Goal: Find specific page/section: Find specific page/section

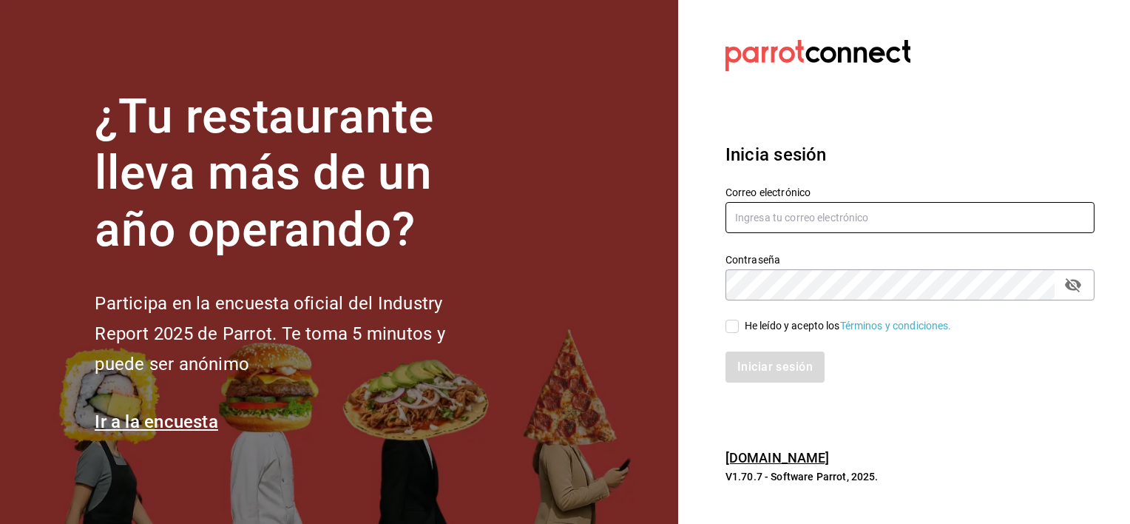
type input "[EMAIL_ADDRESS][DOMAIN_NAME]"
click at [730, 326] on input "He leído y acepto los Términos y condiciones." at bounding box center [732, 326] width 13 height 13
checkbox input "true"
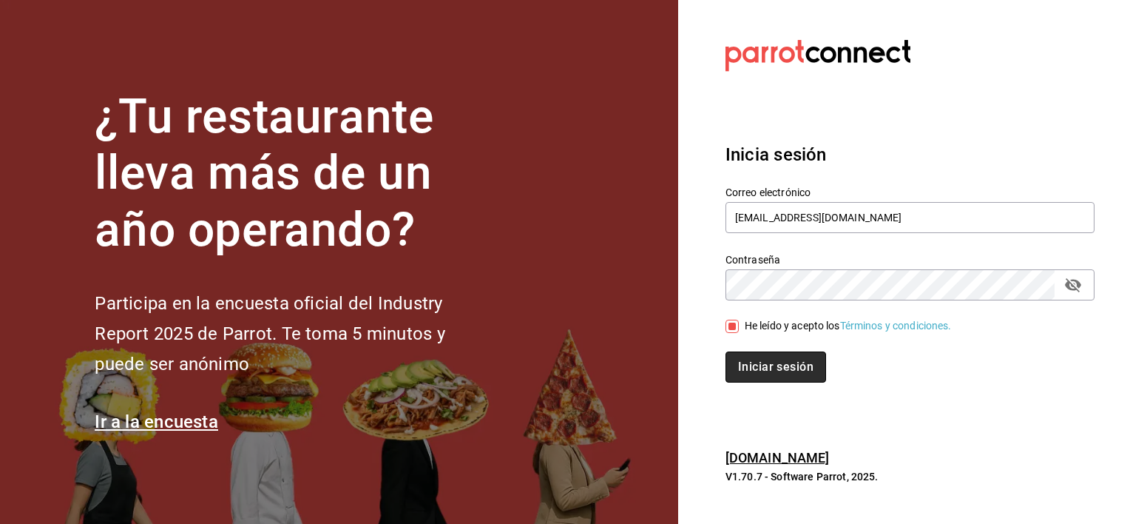
click at [763, 370] on button "Iniciar sesión" at bounding box center [776, 366] width 101 height 31
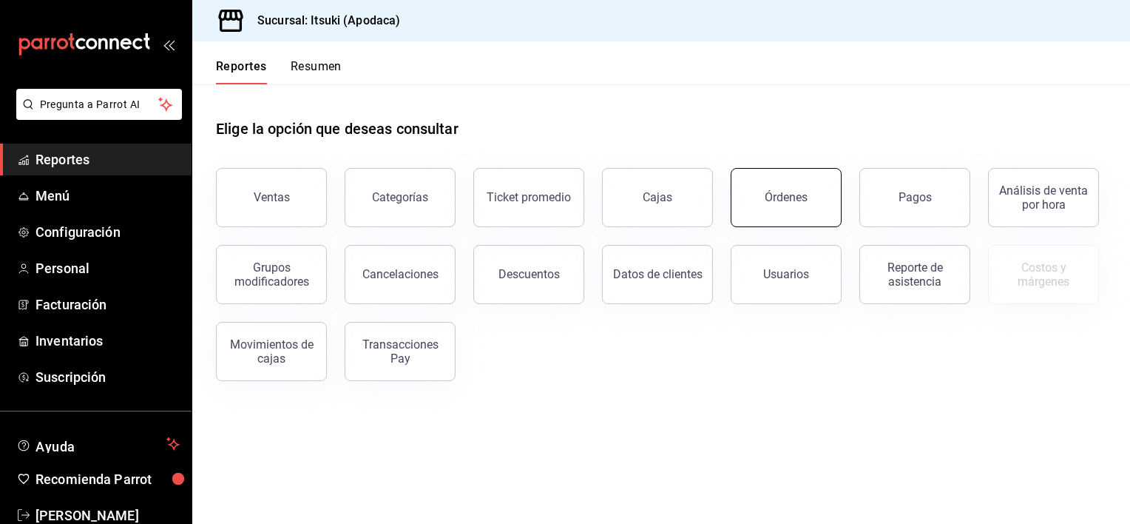
click at [769, 217] on button "Órdenes" at bounding box center [786, 197] width 111 height 59
